Goal: Find specific page/section: Locate a particular part of the current website

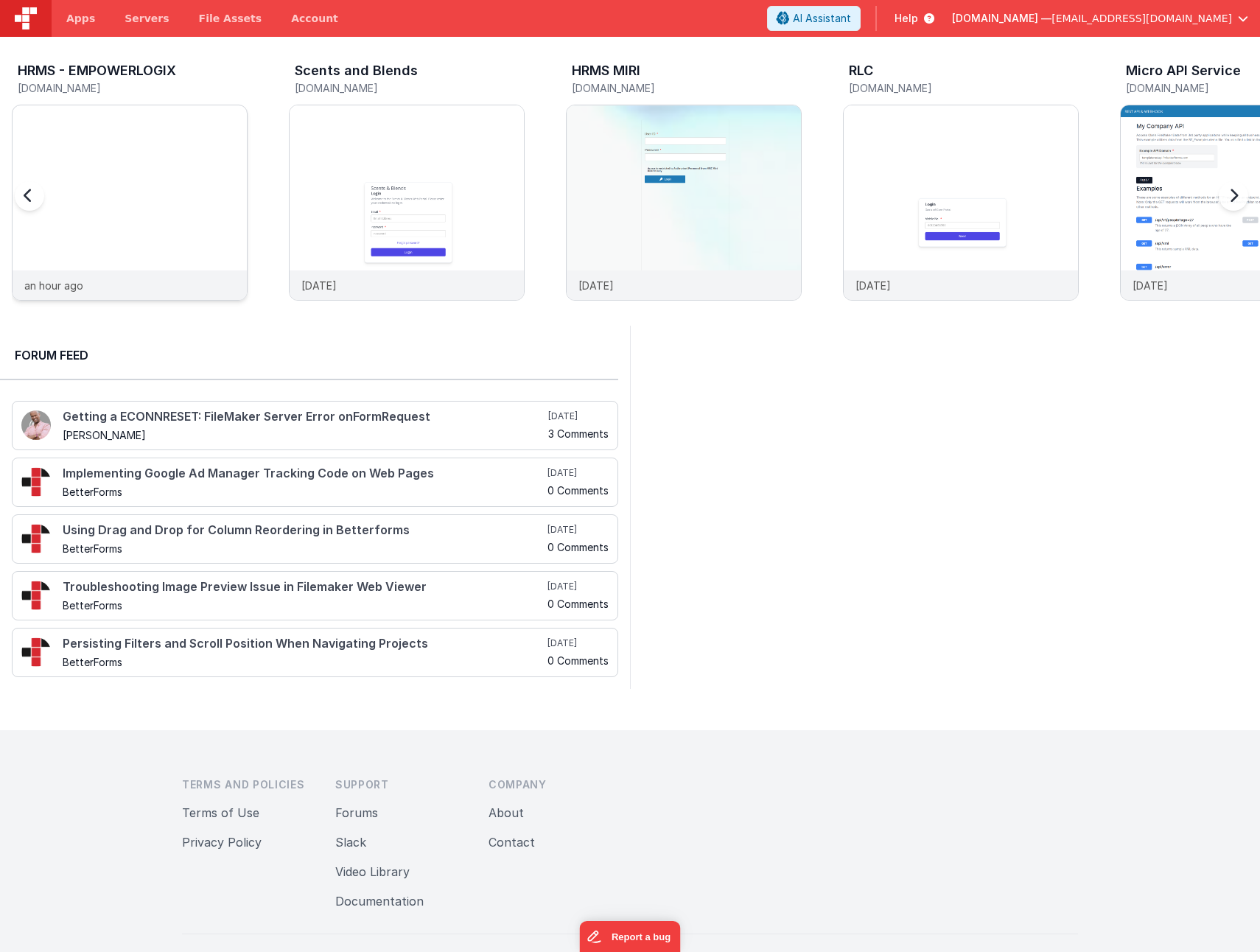
click at [140, 105] on img at bounding box center [130, 105] width 235 height 0
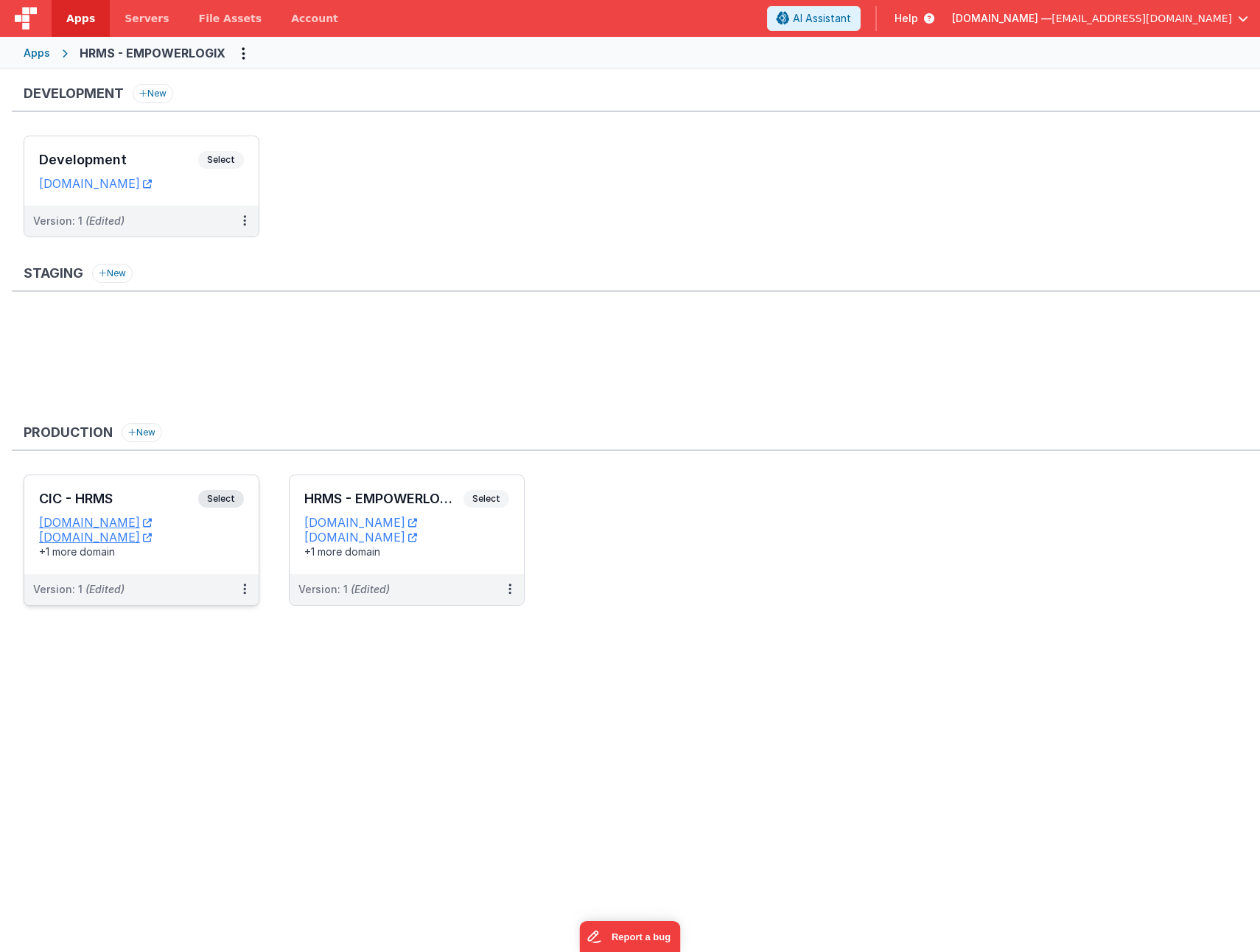
click at [111, 486] on div "CIC - HRMS Select URLs [DOMAIN_NAME] [DOMAIN_NAME] +1 more domain" at bounding box center [141, 524] width 235 height 99
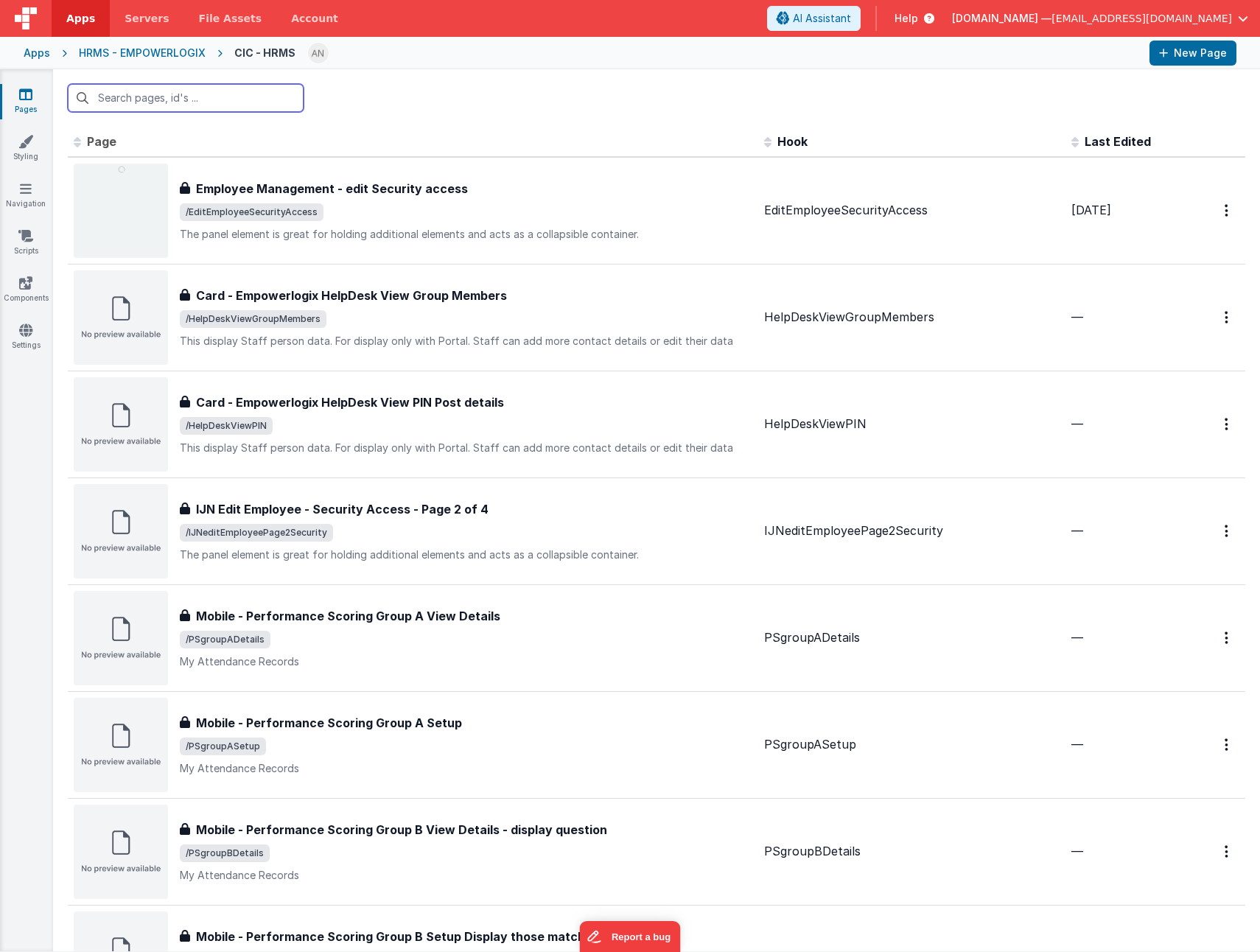
click at [148, 96] on input "text" at bounding box center [185, 98] width 235 height 28
paste input "registrationDetail"
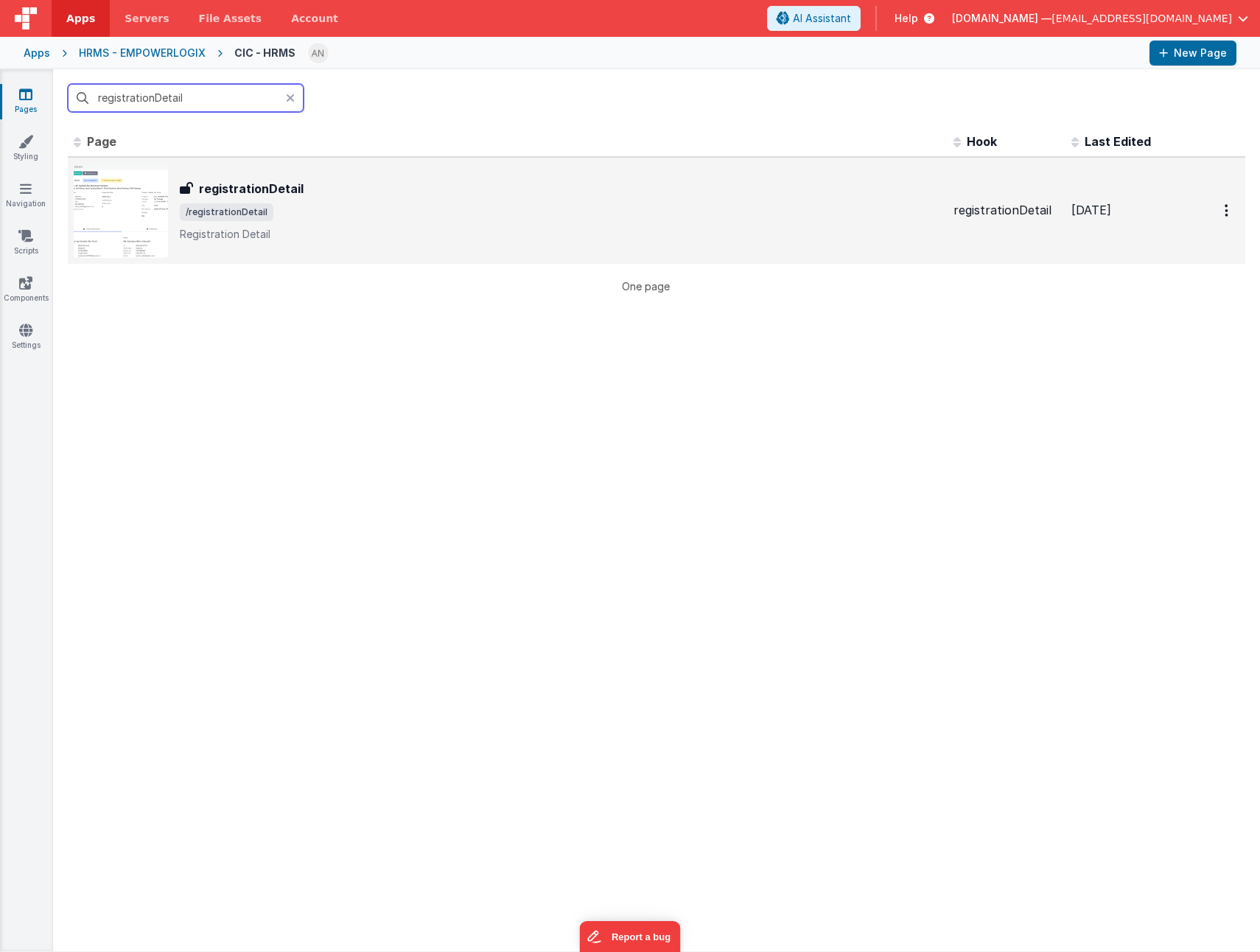
type input "registrationDetail"
click at [324, 221] on div "registrationDetail registrationDetail /registrationDetail Registration Detail" at bounding box center [561, 210] width 762 height 62
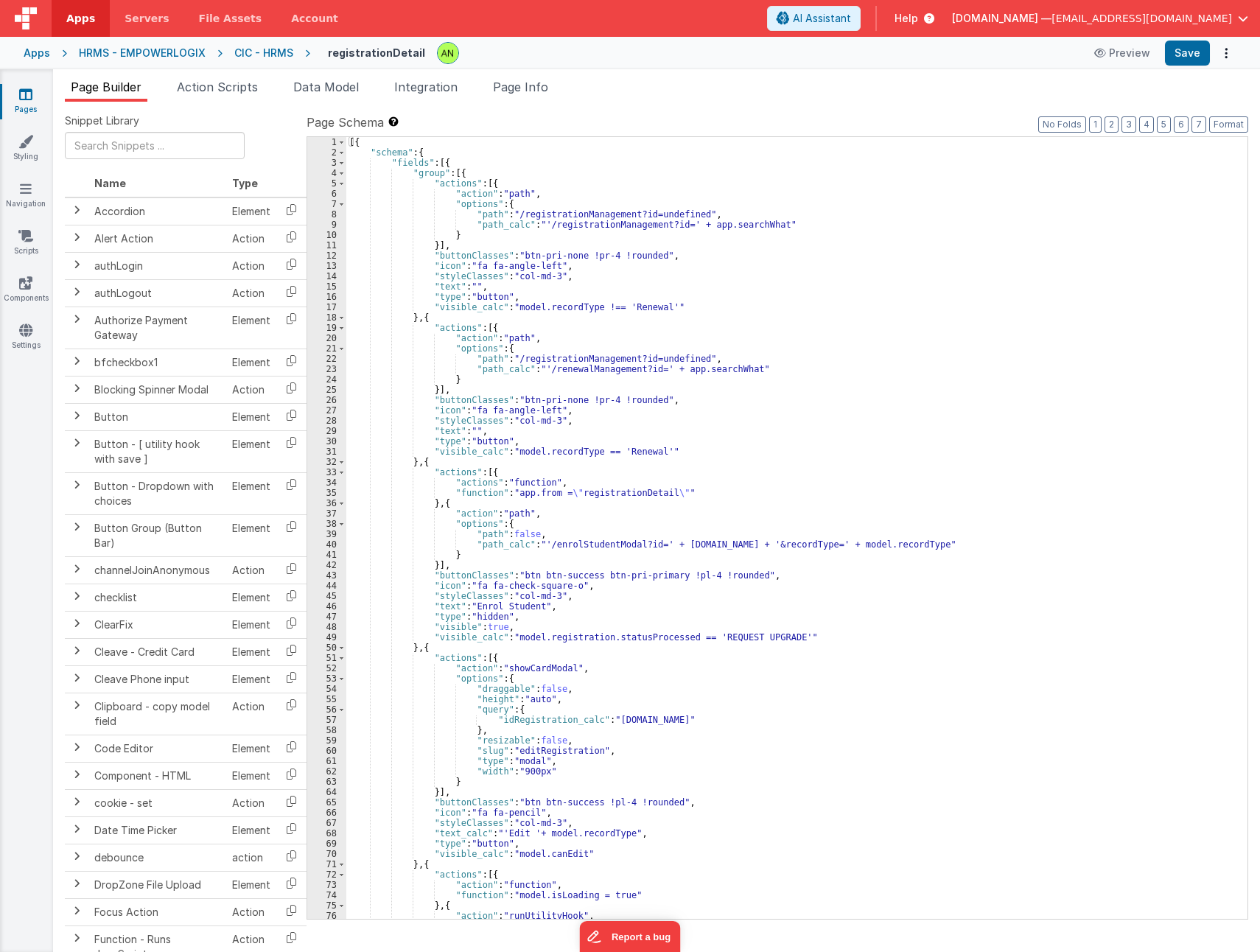
click at [649, 372] on div "[{ "schema" : { "fields" : [{ "group" : [{ "actions" : [{ "action" : "path" , "…" at bounding box center [792, 538] width 890 height 803
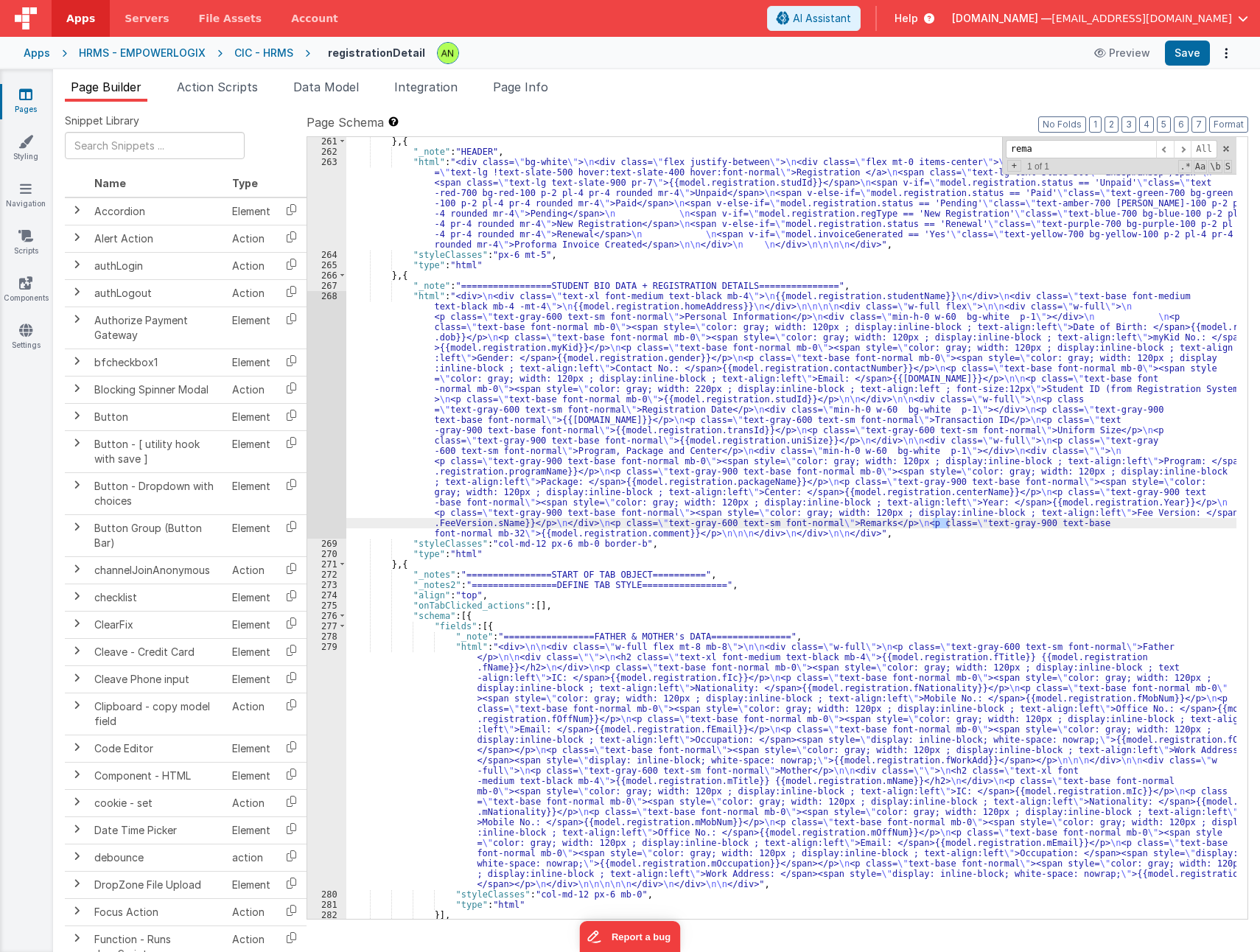
scroll to position [2724, 0]
type input "remark"
click at [643, 535] on div "} , { "_note" : "HEADER" , "html" : "<div class= \" bg-white \" > \n <div class…" at bounding box center [792, 537] width 890 height 803
click at [952, 111] on div "Snippet Library Name Type Accordion Element Alert Action Action authLogin Actio…" at bounding box center [657, 539] width 1207 height 874
